Goal: Task Accomplishment & Management: Complete application form

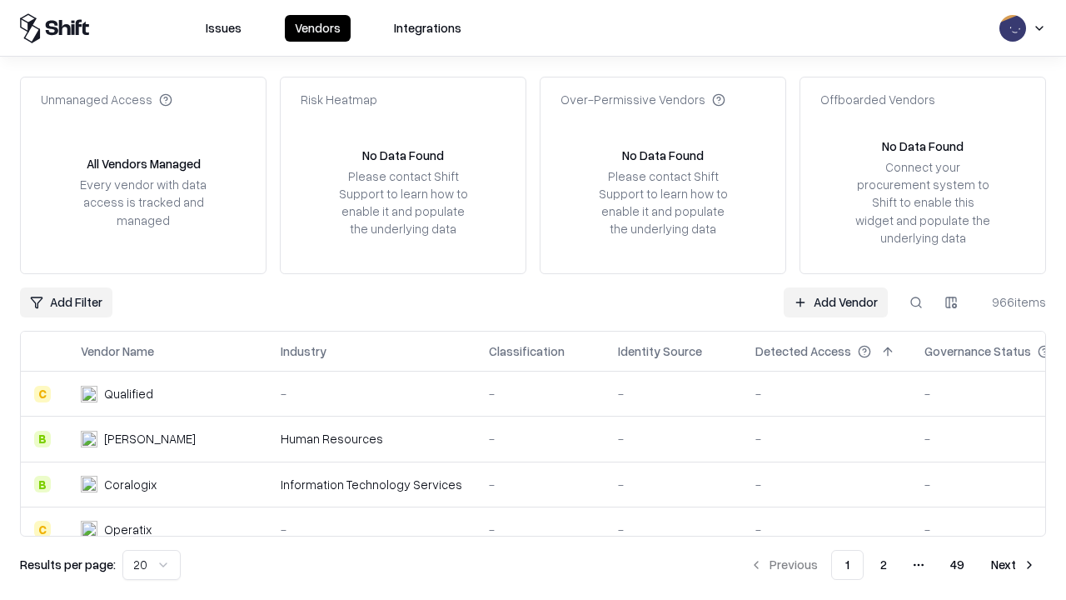
click at [836, 302] on link "Add Vendor" at bounding box center [836, 302] width 104 height 30
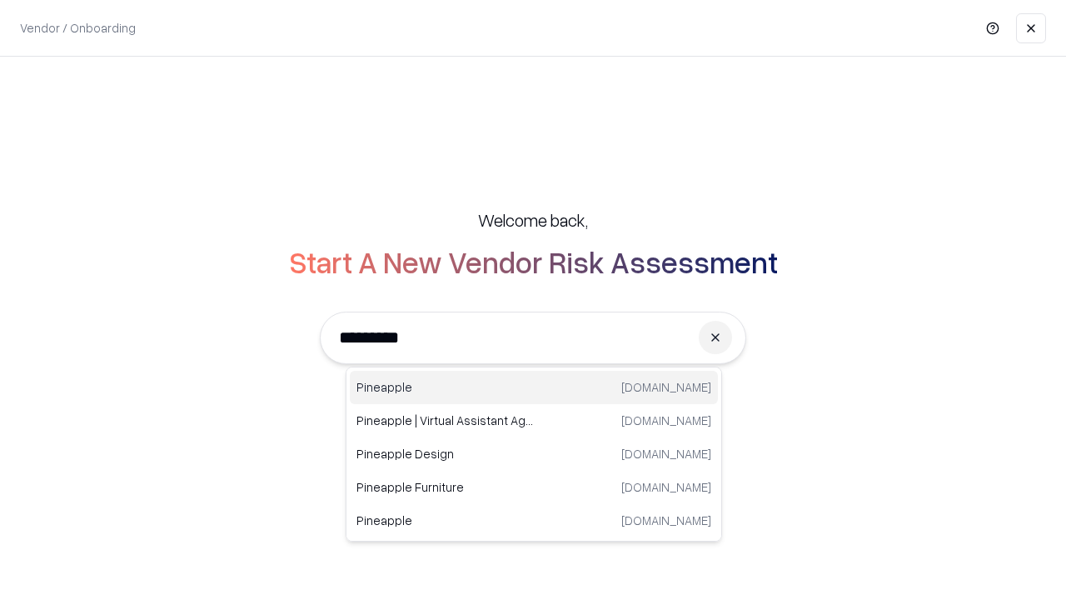
click at [534, 387] on div "Pineapple [DOMAIN_NAME]" at bounding box center [534, 387] width 368 height 33
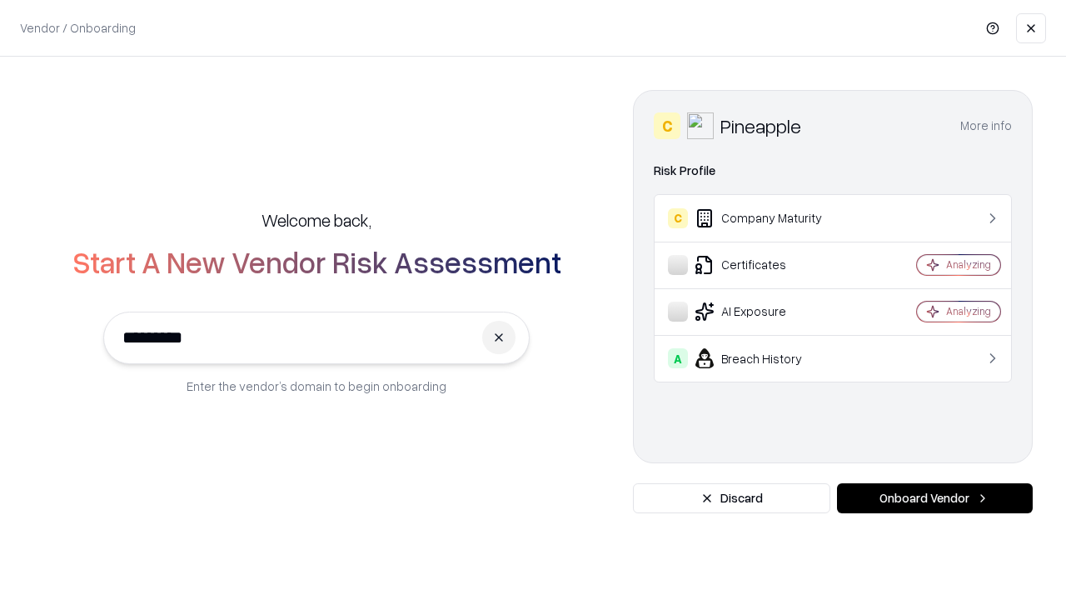
type input "*********"
click at [935, 498] on button "Onboard Vendor" at bounding box center [935, 498] width 196 height 30
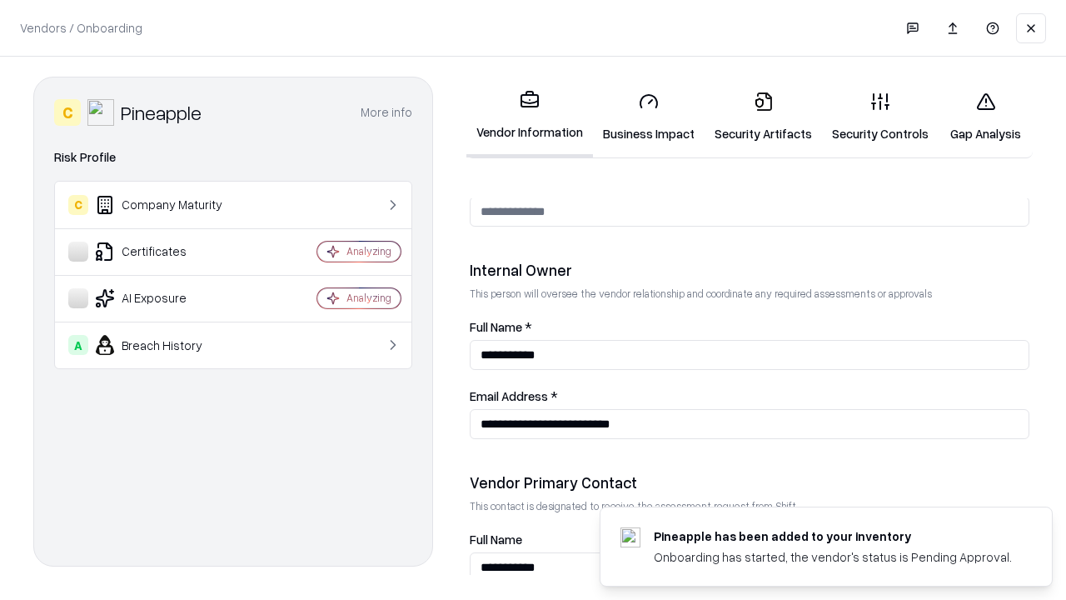
scroll to position [863, 0]
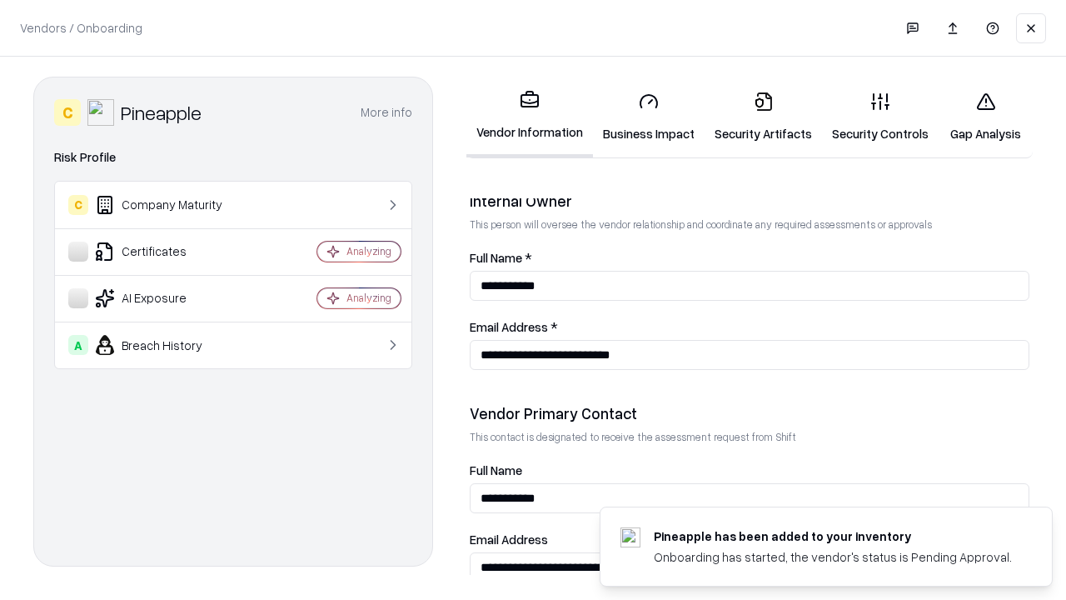
click at [649, 117] on link "Business Impact" at bounding box center [649, 116] width 112 height 77
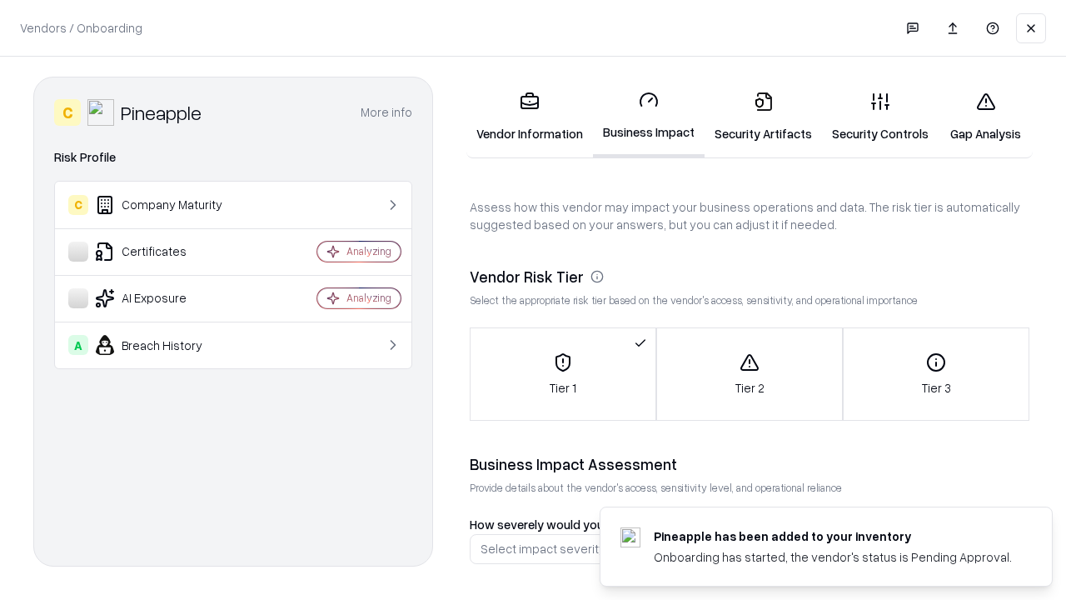
click at [763, 117] on link "Security Artifacts" at bounding box center [763, 116] width 117 height 77
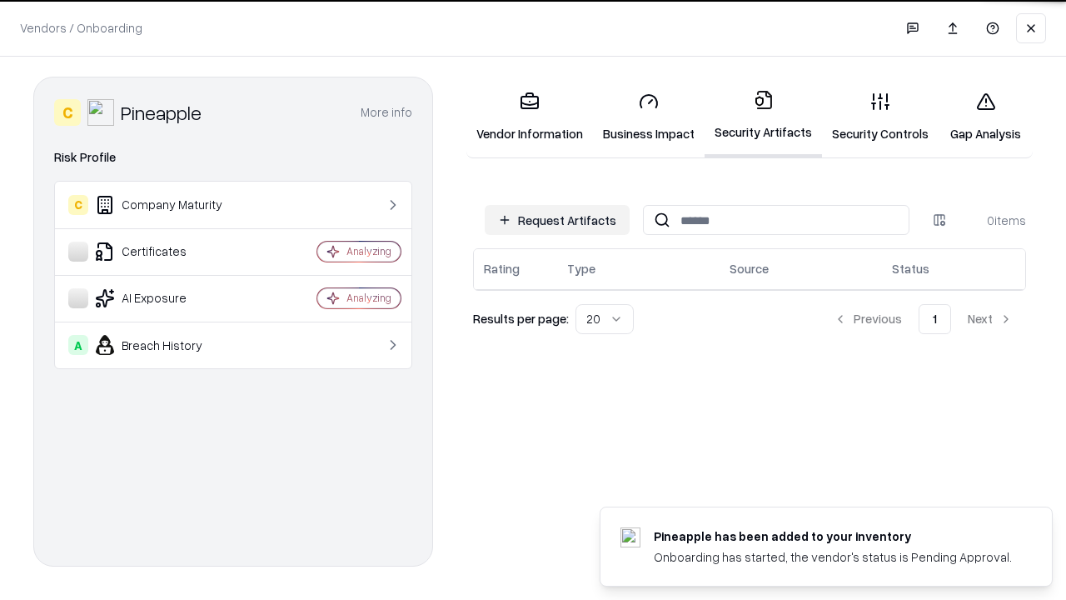
click at [557, 219] on button "Request Artifacts" at bounding box center [557, 220] width 145 height 30
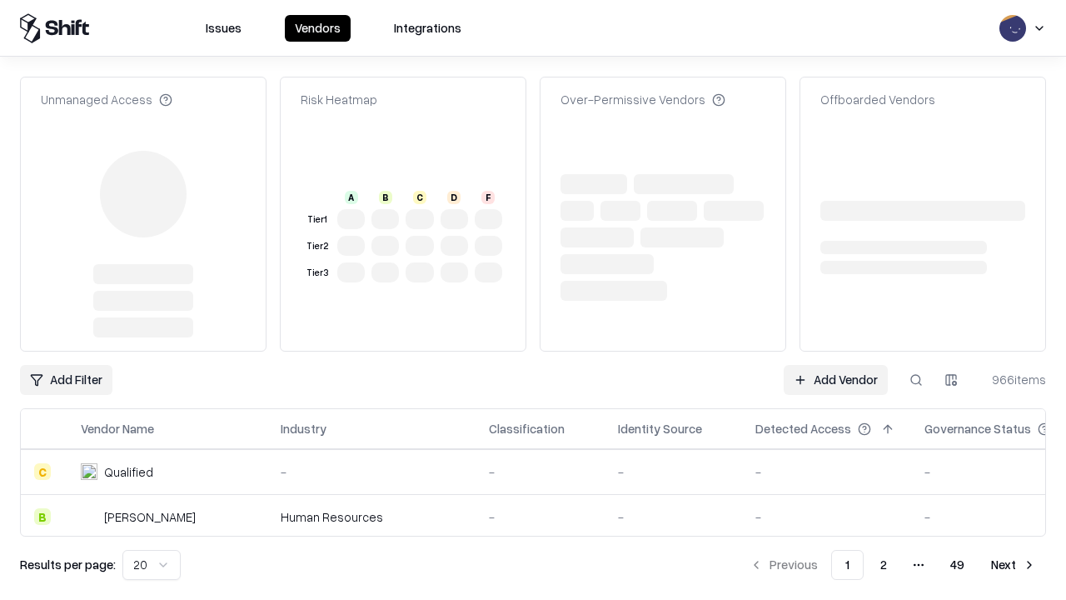
click at [836, 365] on link "Add Vendor" at bounding box center [836, 380] width 104 height 30
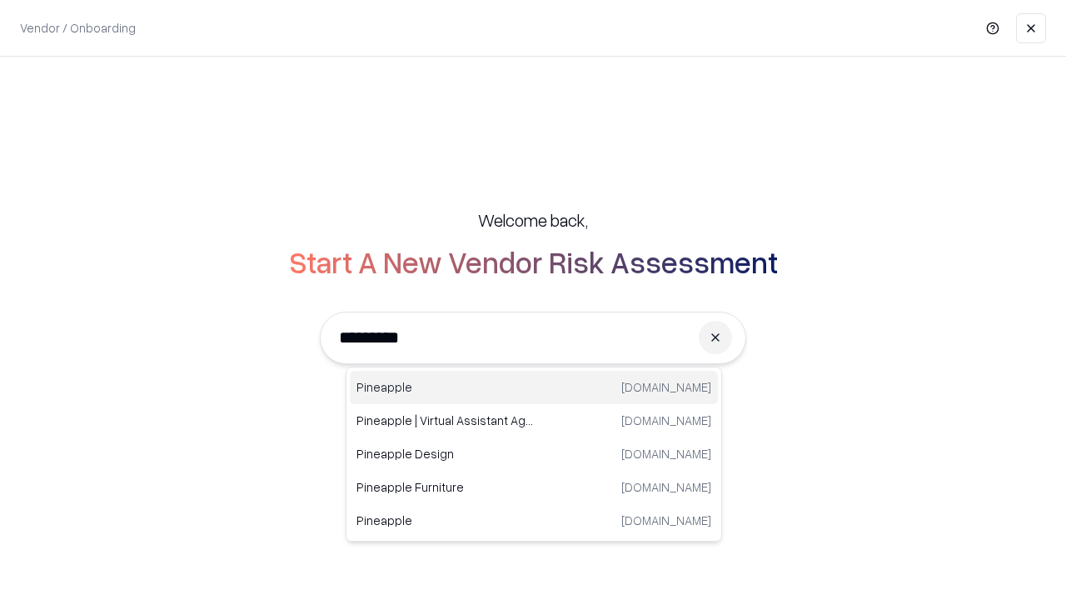
click at [534, 387] on div "Pineapple [DOMAIN_NAME]" at bounding box center [534, 387] width 368 height 33
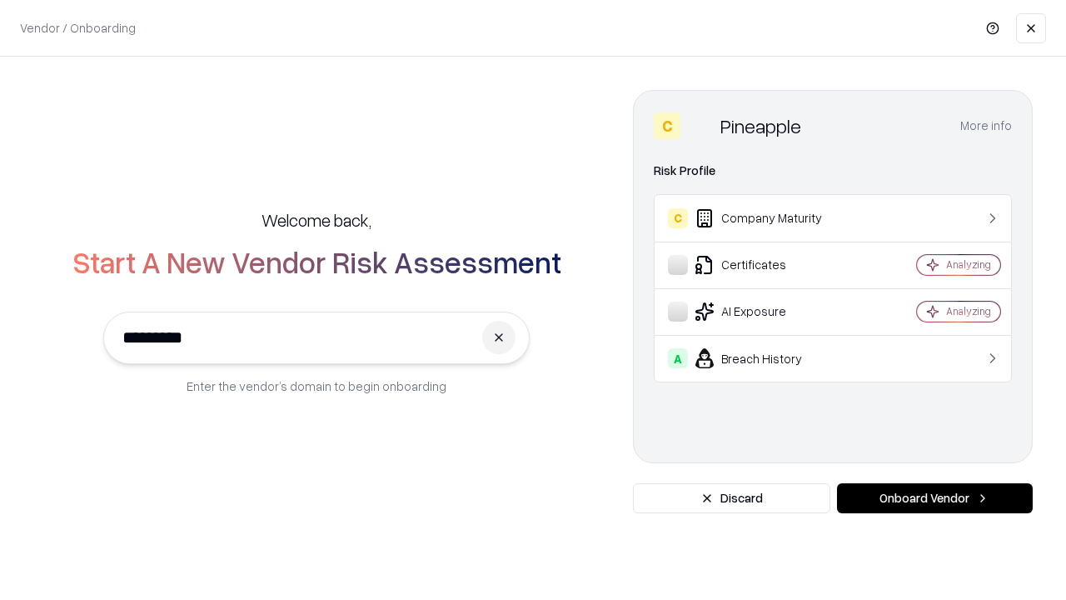
type input "*********"
click at [935, 498] on button "Onboard Vendor" at bounding box center [935, 498] width 196 height 30
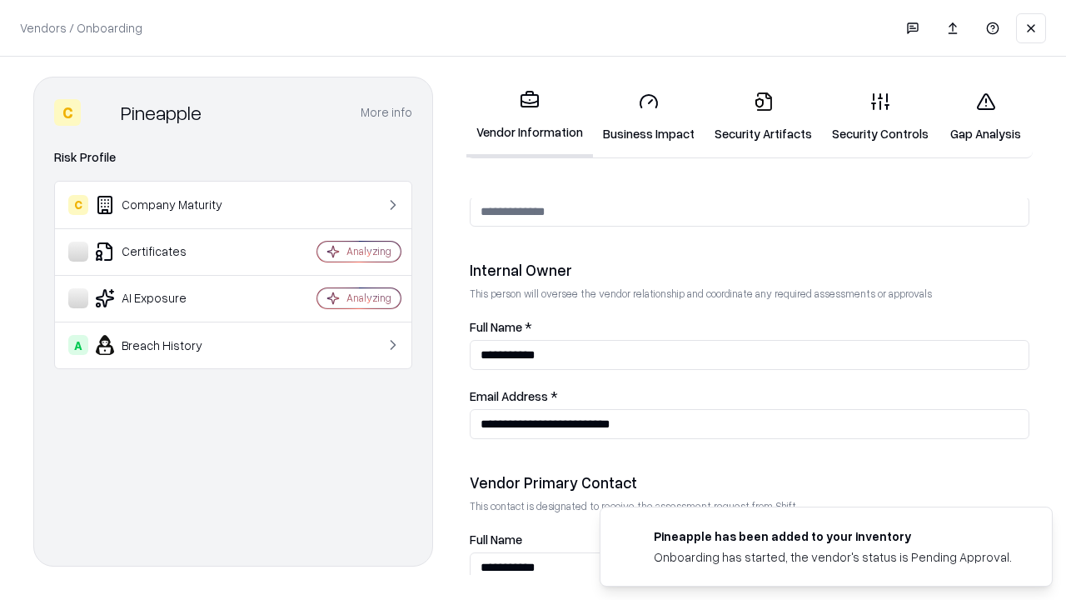
scroll to position [863, 0]
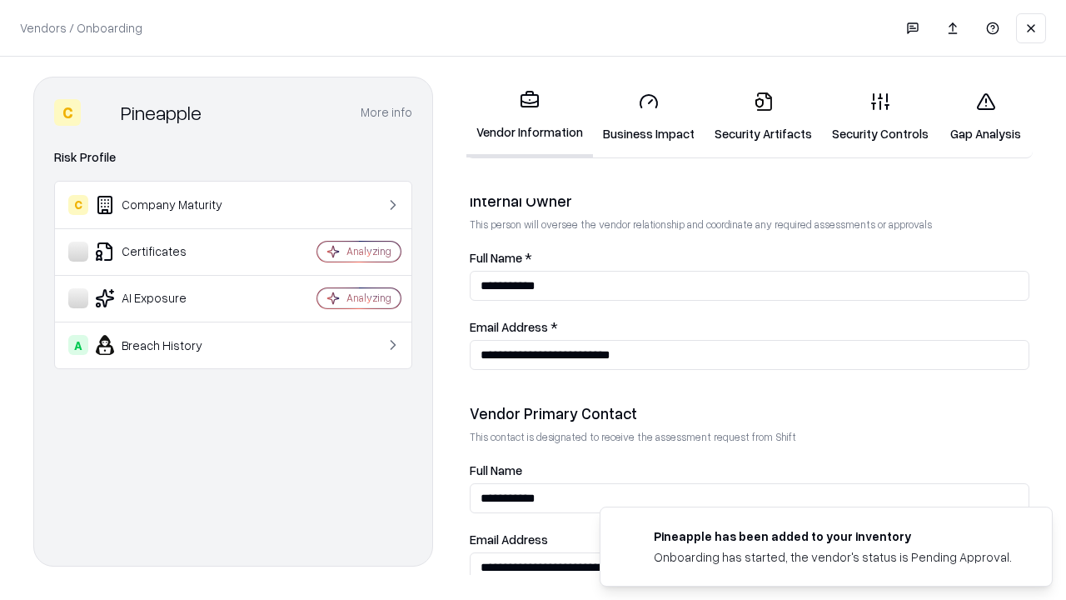
click at [986, 117] on link "Gap Analysis" at bounding box center [986, 116] width 94 height 77
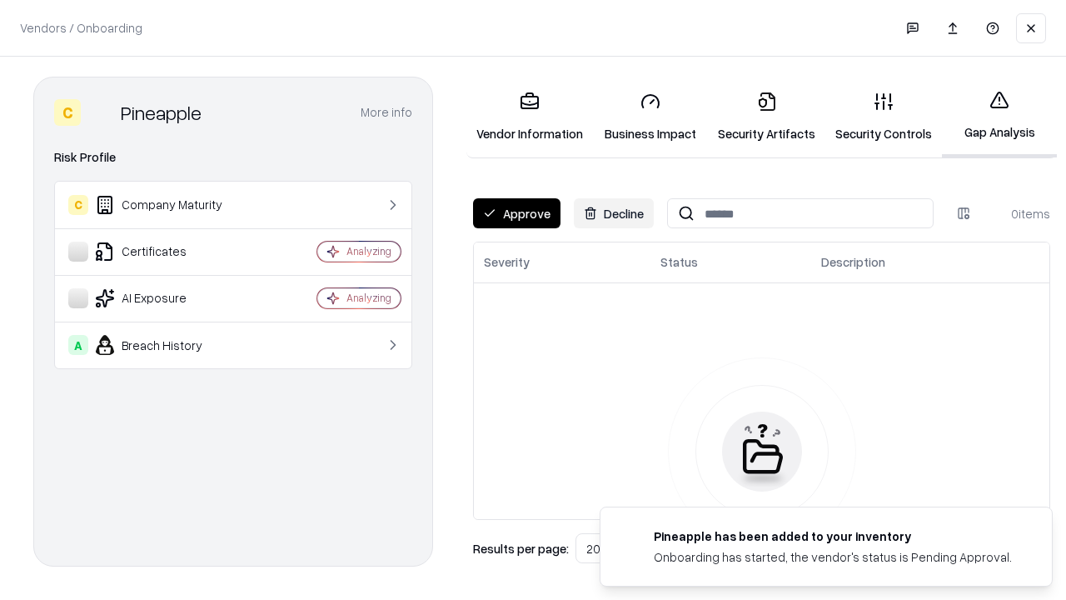
click at [517, 213] on button "Approve" at bounding box center [516, 213] width 87 height 30
